Goal: Task Accomplishment & Management: Manage account settings

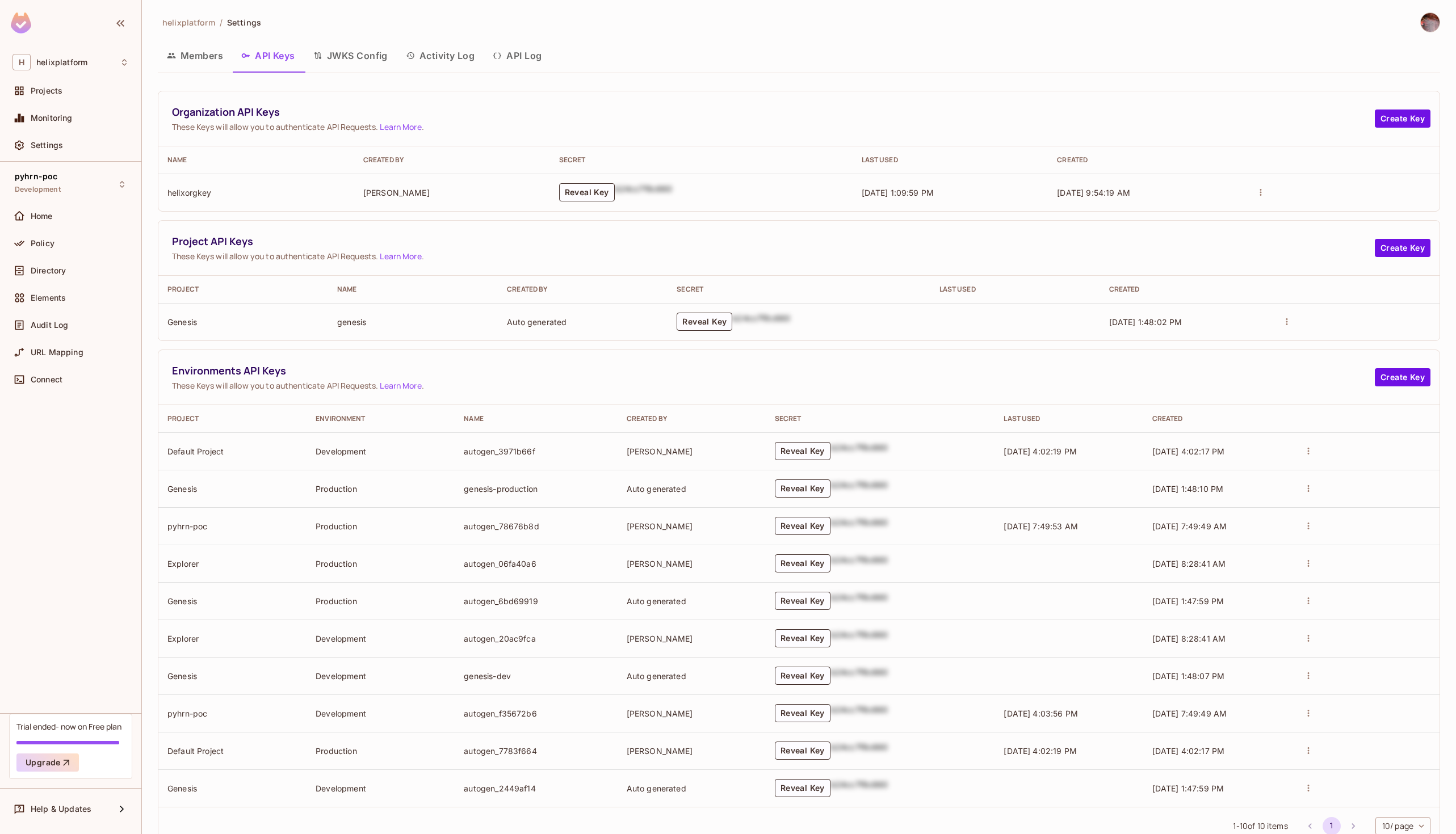
click at [203, 63] on button "Members" at bounding box center [195, 56] width 74 height 28
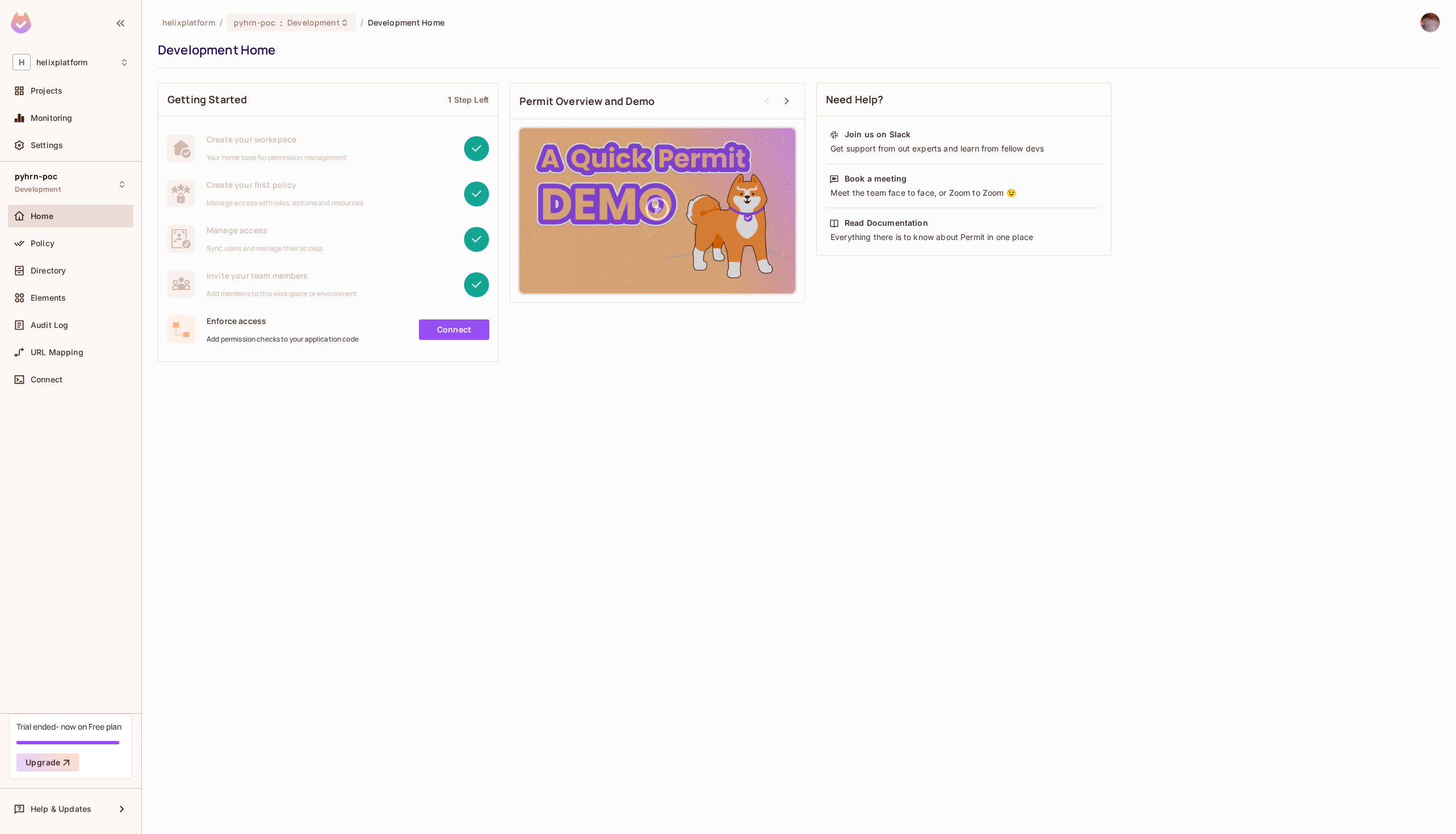
click at [28, 162] on div "pyhrn-poc Development Home Policy Directory Elements Audit Log URL Mapping Conn…" at bounding box center [70, 437] width 142 height 552
click at [32, 148] on span "Settings" at bounding box center [46, 146] width 32 height 9
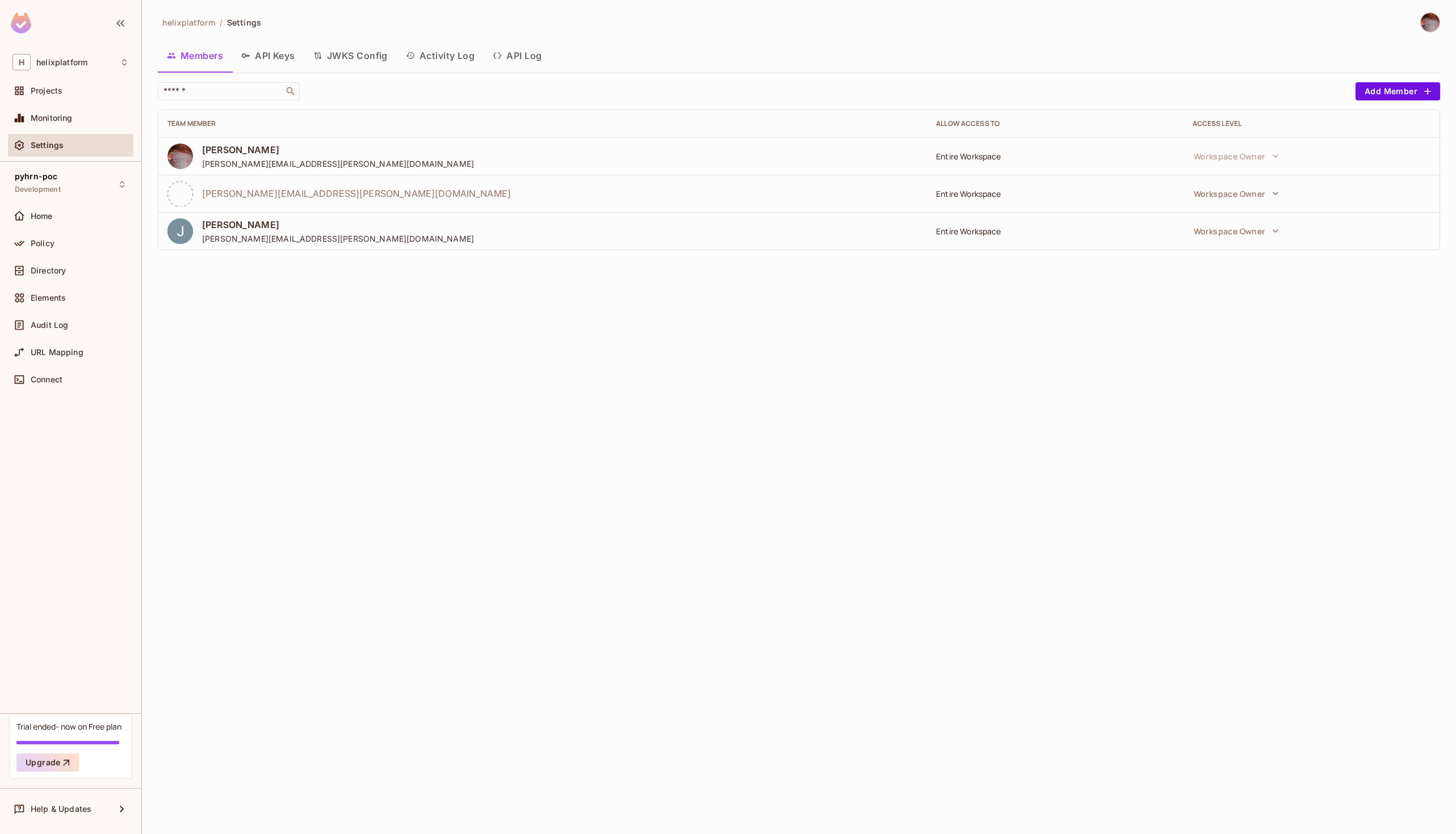
click at [965, 156] on div "Entire Workspace" at bounding box center [1055, 156] width 238 height 11
click at [1283, 202] on button "Workspace Owner" at bounding box center [1236, 193] width 96 height 23
